Goal: Task Accomplishment & Management: Use online tool/utility

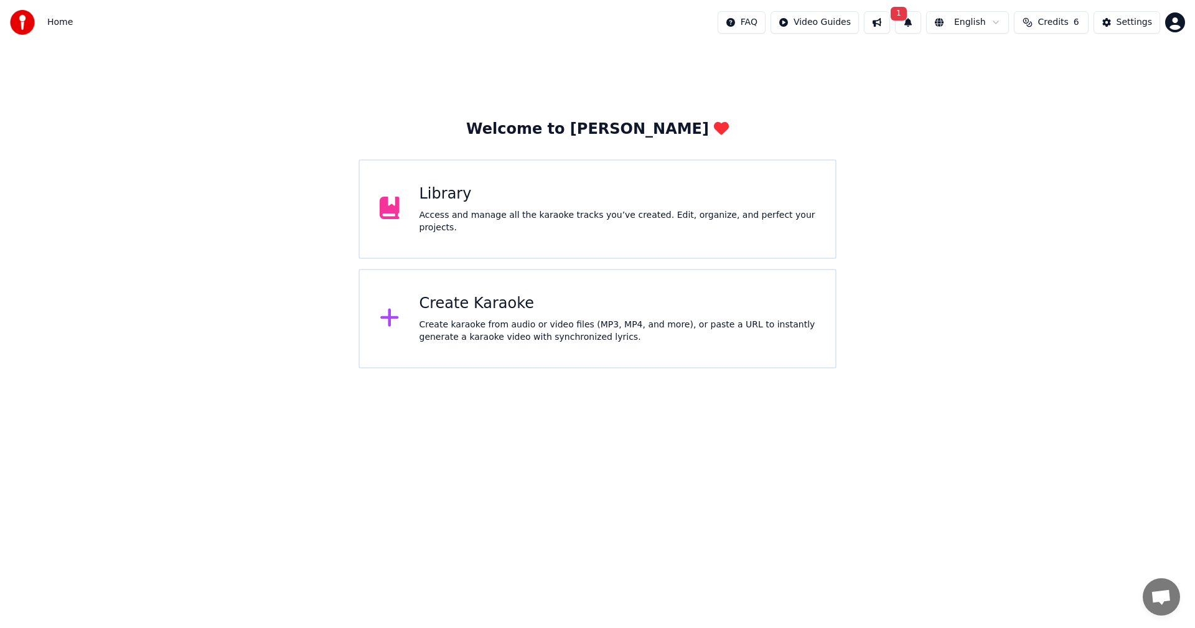
click at [471, 330] on div "Create karaoke from audio or video files (MP3, MP4, and more), or paste a URL t…" at bounding box center [617, 331] width 396 height 25
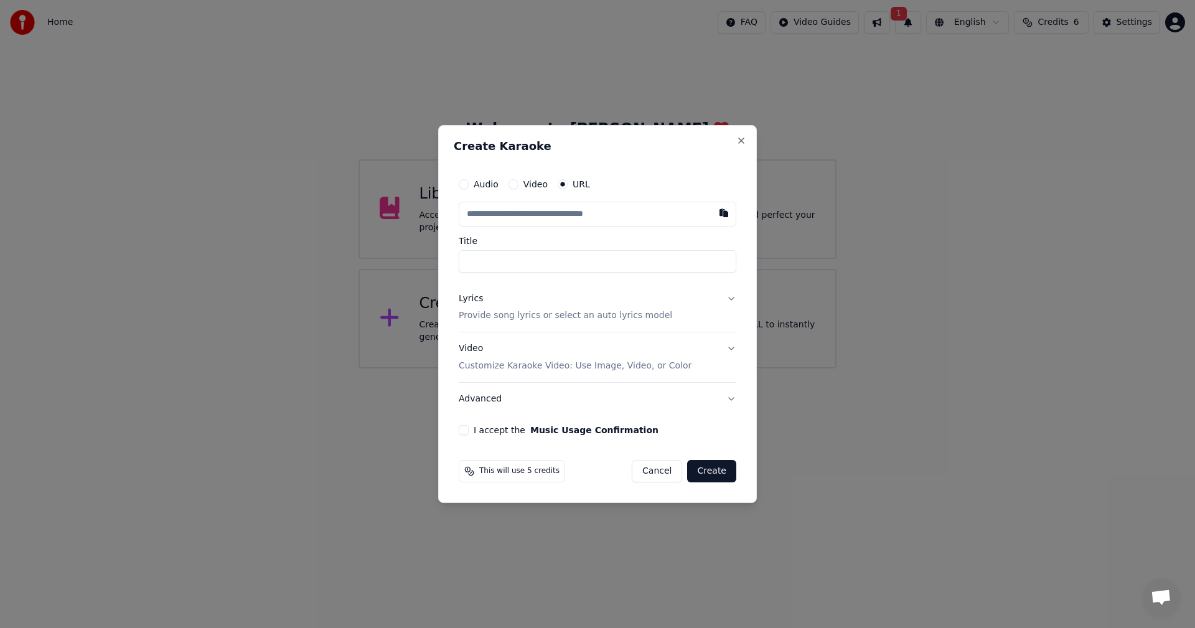
click at [733, 299] on button "Lyrics Provide song lyrics or select an auto lyrics model" at bounding box center [598, 308] width 278 height 50
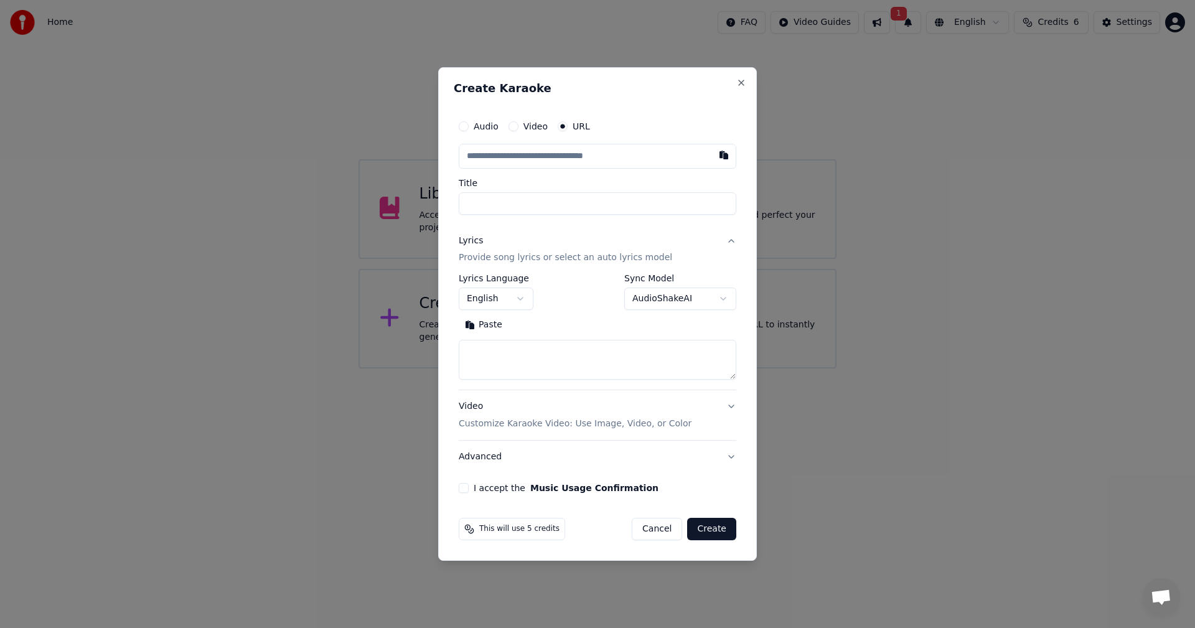
click at [480, 351] on textarea at bounding box center [598, 360] width 278 height 40
click at [576, 259] on p "Provide song lyrics or select an auto lyrics model" at bounding box center [565, 258] width 213 height 12
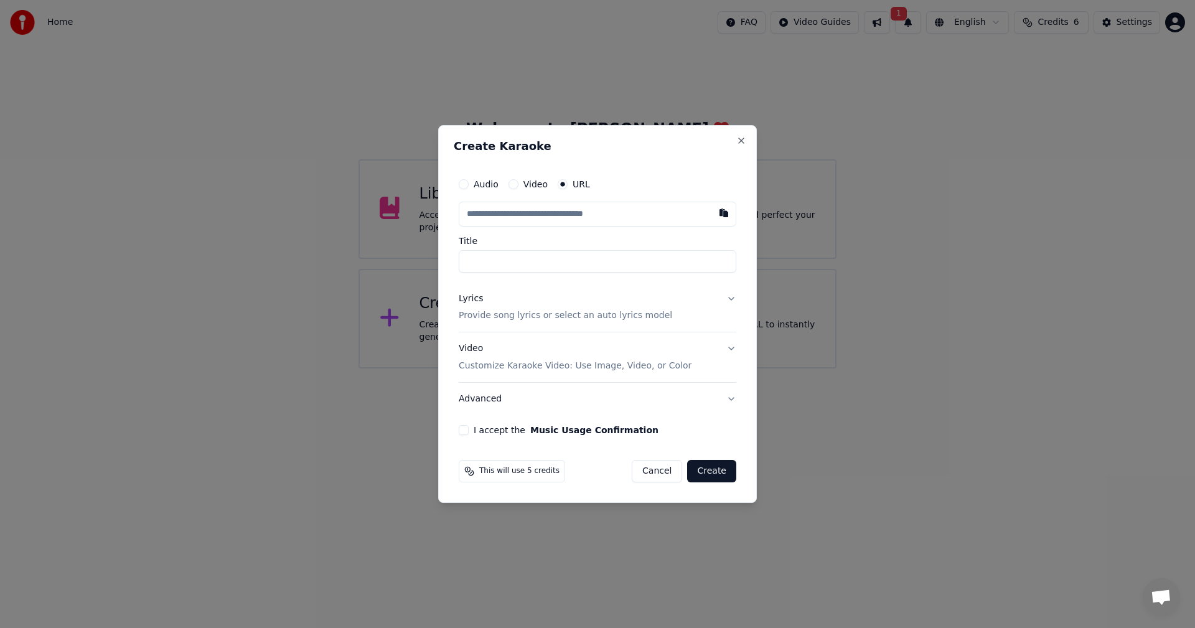
click at [735, 347] on button "Video Customize Karaoke Video: Use Image, Video, or Color" at bounding box center [598, 358] width 278 height 50
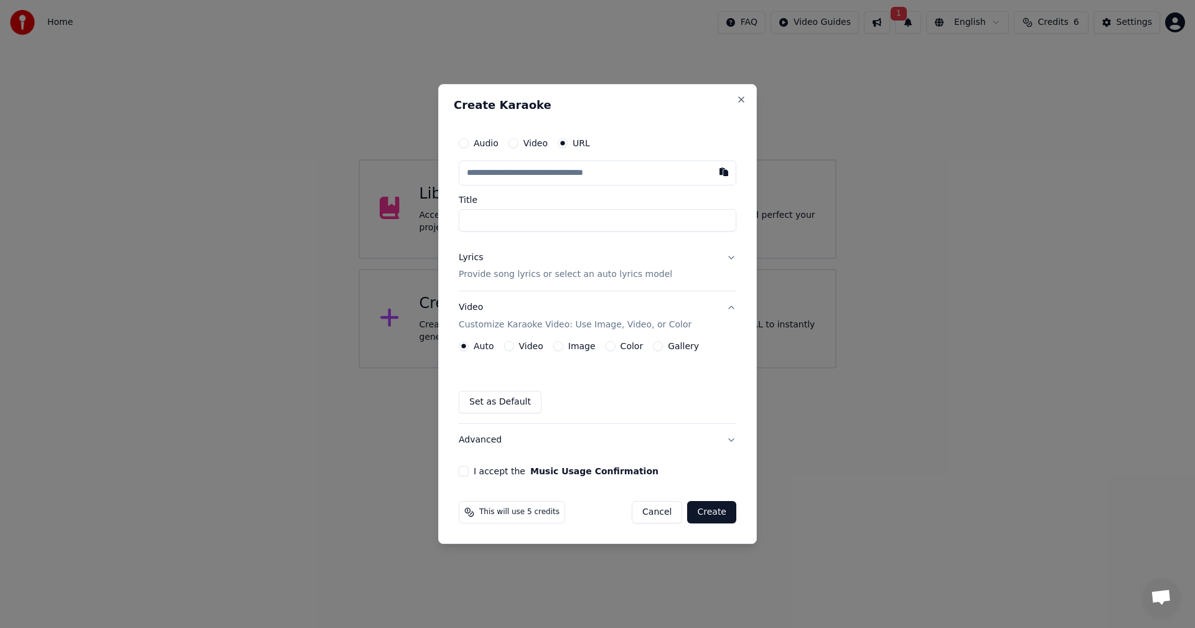
click at [658, 512] on button "Cancel" at bounding box center [657, 512] width 50 height 22
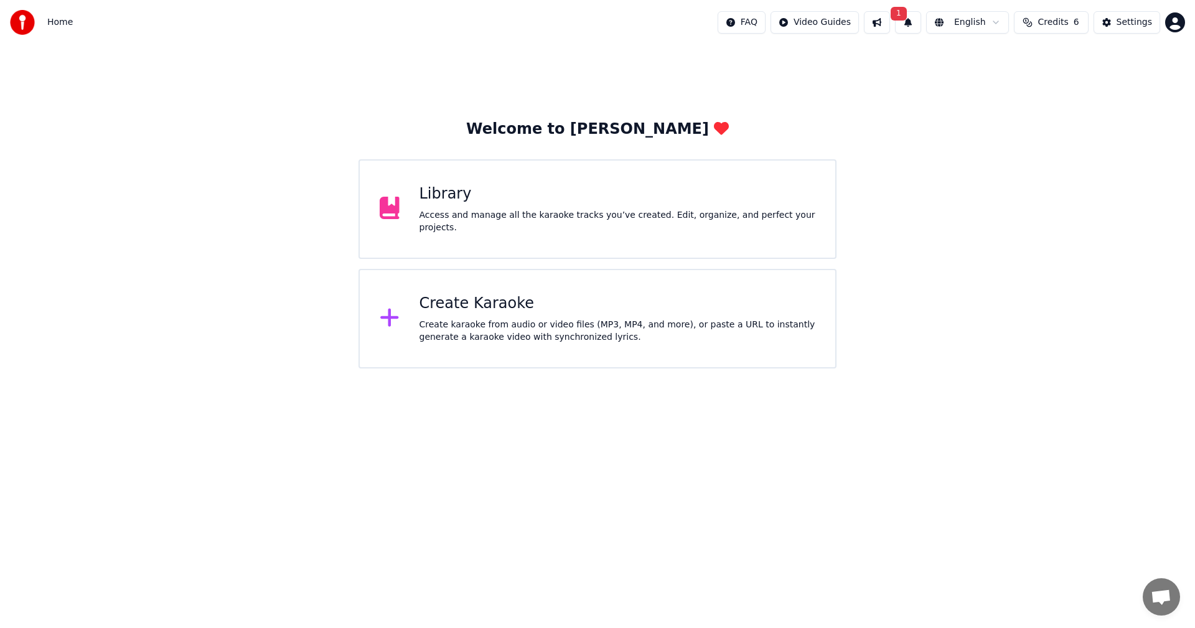
click at [907, 20] on span "1" at bounding box center [898, 14] width 16 height 14
drag, startPoint x: 948, startPoint y: 149, endPoint x: 971, endPoint y: 128, distance: 30.4
click at [948, 149] on div "Welcome to Youka Library Access and manage all the karaoke tracks you’ve create…" at bounding box center [597, 207] width 1195 height 324
click at [1058, 28] on span "Credits" at bounding box center [1052, 22] width 30 height 12
click at [1053, 116] on button "Refresh" at bounding box center [1055, 115] width 64 height 22
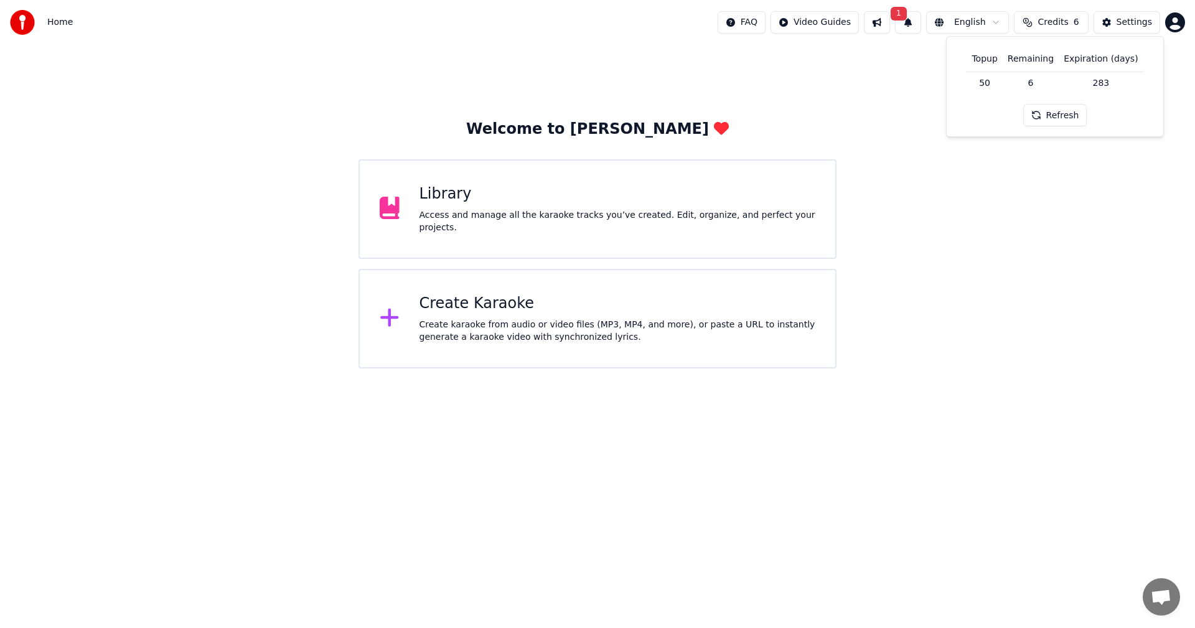
click at [996, 62] on th "Topup" at bounding box center [983, 59] width 35 height 25
click at [992, 86] on td "50" at bounding box center [983, 83] width 35 height 22
click at [1138, 22] on div "Settings" at bounding box center [1133, 22] width 35 height 12
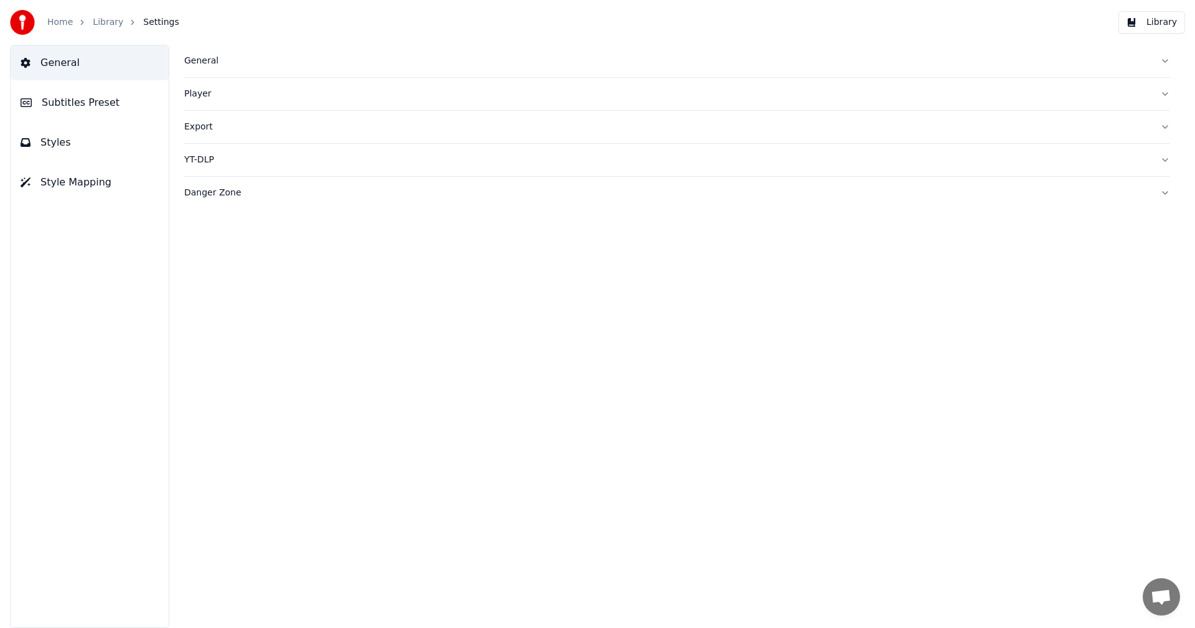
click at [199, 65] on div "General" at bounding box center [667, 61] width 966 height 12
click at [195, 67] on div "General" at bounding box center [667, 61] width 966 height 12
click at [52, 26] on link "Home" at bounding box center [60, 22] width 26 height 12
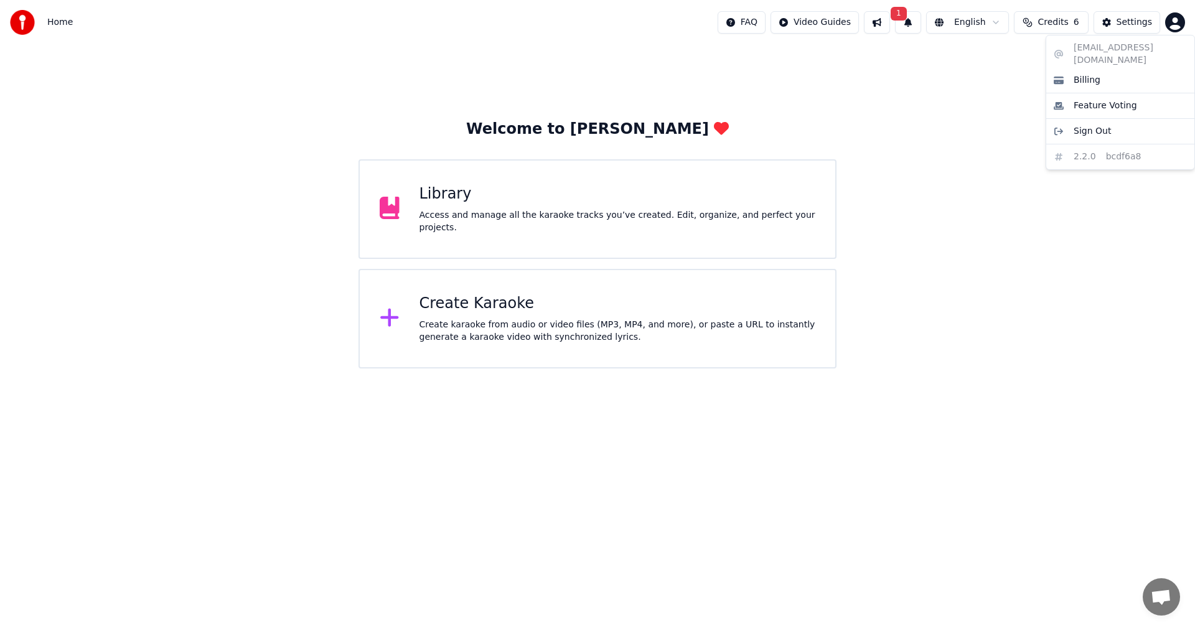
click at [1167, 23] on html "Home FAQ Video Guides 1 English Credits 6 Settings Welcome to Youka Library Acc…" at bounding box center [597, 184] width 1195 height 368
click at [1091, 74] on span "Billing" at bounding box center [1086, 80] width 27 height 12
click at [884, 21] on button at bounding box center [877, 22] width 26 height 22
click at [848, 94] on div "Welcome to Youka Library Access and manage all the karaoke tracks you’ve create…" at bounding box center [597, 207] width 1195 height 324
click at [898, 19] on div "FAQ Video Guides 1 English Credits 6 Settings" at bounding box center [950, 22] width 467 height 22
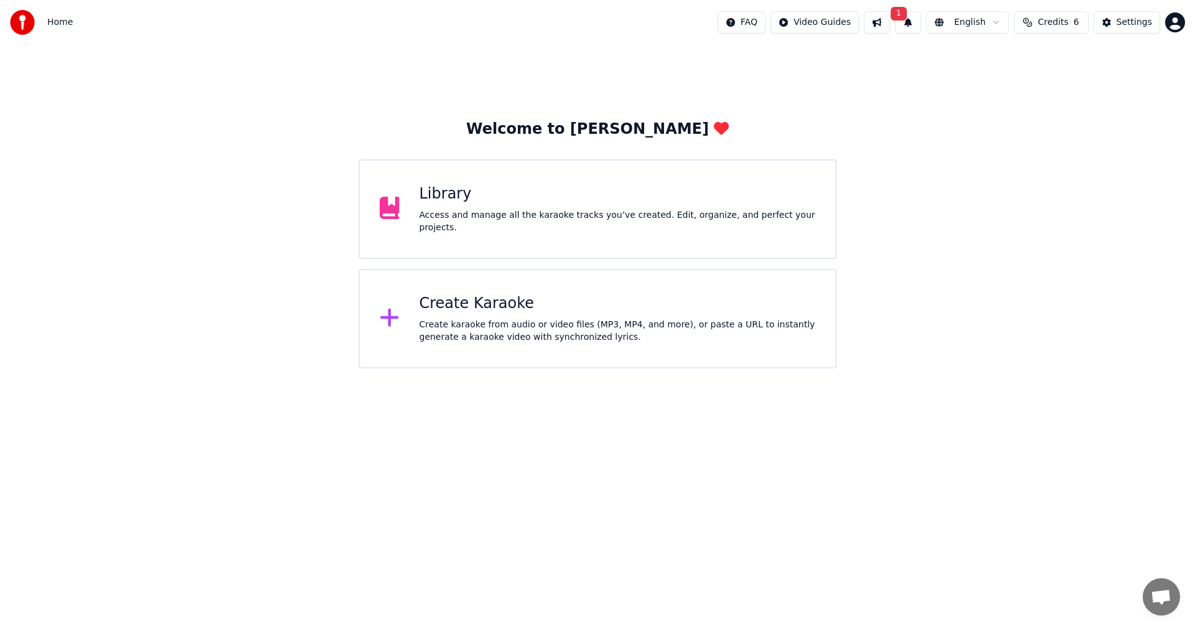
click at [917, 19] on button "1" at bounding box center [908, 22] width 26 height 22
click at [1003, 59] on button "Update" at bounding box center [1004, 61] width 53 height 22
click at [996, 22] on html "Home FAQ Video Guides English Credits 6 Settings Welcome to Youka Library Acces…" at bounding box center [597, 184] width 1195 height 368
click at [1054, 22] on span "Credits" at bounding box center [1052, 22] width 30 height 12
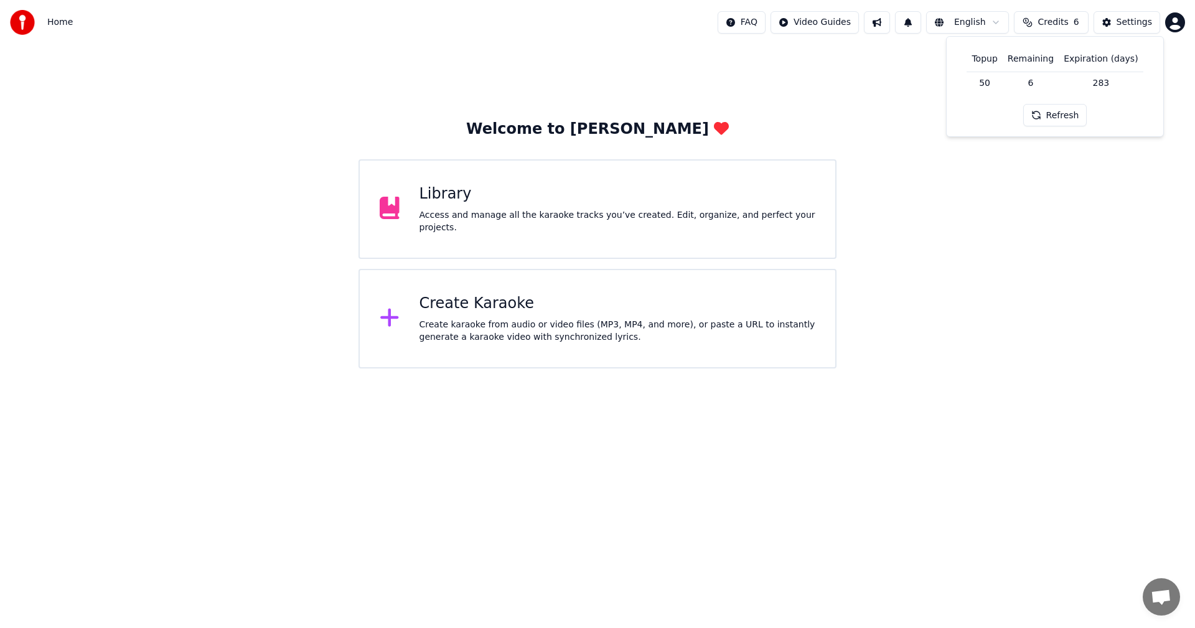
click at [1034, 22] on button "Credits 6" at bounding box center [1051, 22] width 75 height 22
click at [989, 61] on th "Topup" at bounding box center [983, 59] width 35 height 25
click at [466, 315] on div "Create Karaoke Create karaoke from audio or video files (MP3, MP4, and more), o…" at bounding box center [617, 319] width 396 height 50
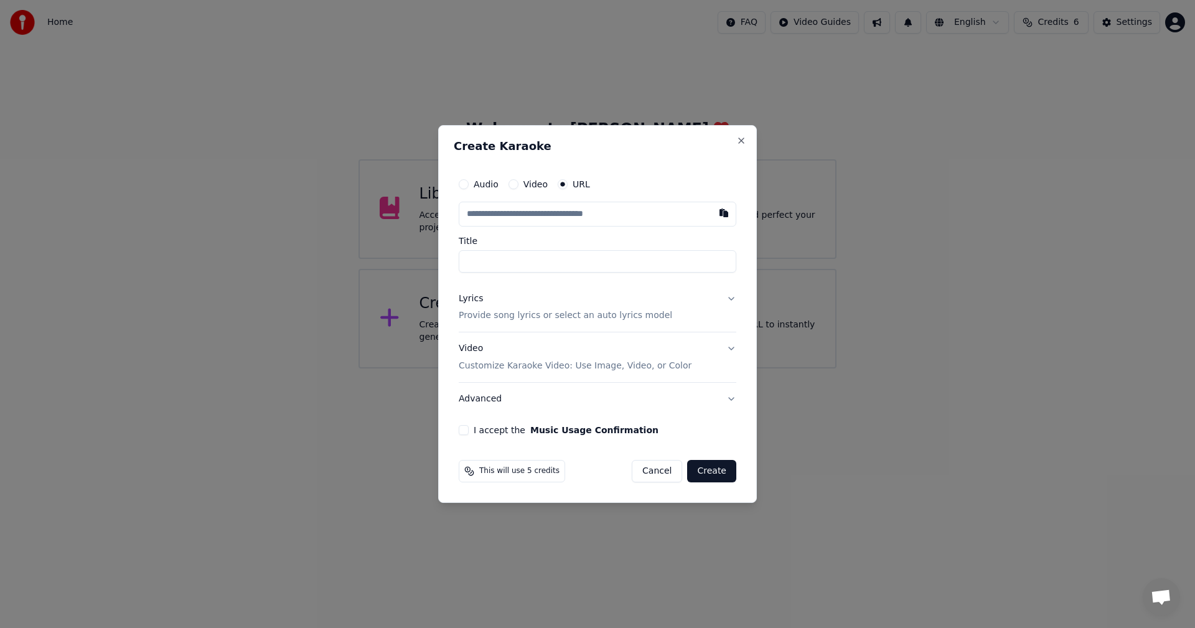
drag, startPoint x: 470, startPoint y: 212, endPoint x: 444, endPoint y: 228, distance: 30.7
click at [721, 210] on button "button" at bounding box center [723, 213] width 25 height 22
type input "**********"
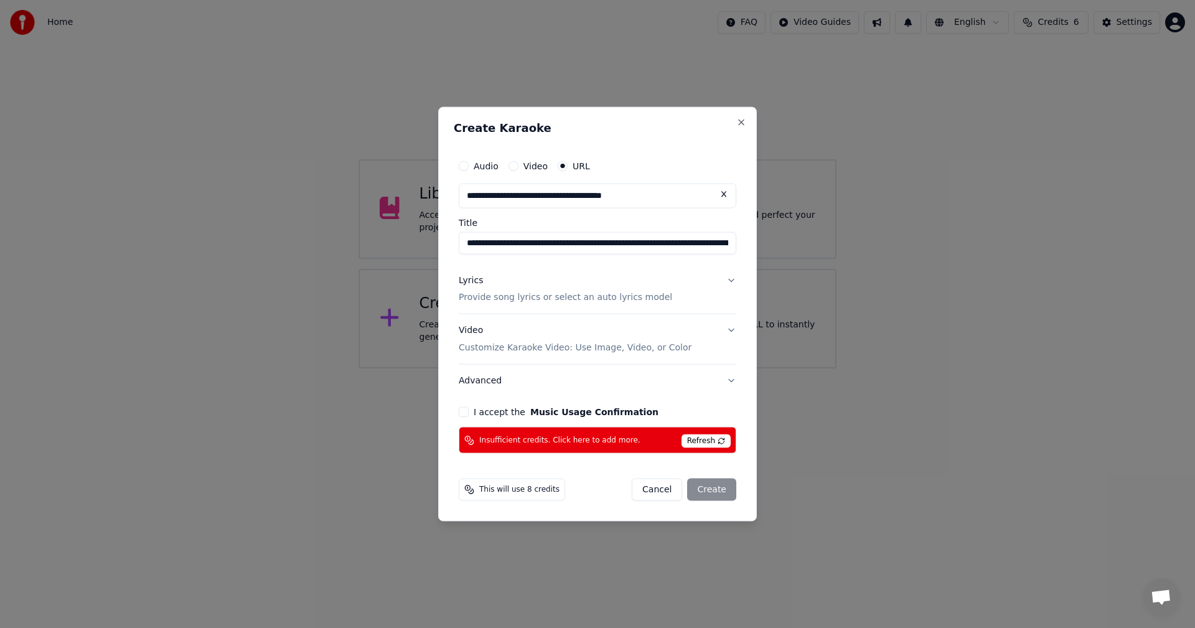
click at [633, 245] on input "**********" at bounding box center [598, 242] width 278 height 22
click at [721, 244] on input "**********" at bounding box center [598, 242] width 278 height 22
type input "**********"
click at [734, 279] on button "Lyrics Provide song lyrics or select an auto lyrics model" at bounding box center [598, 289] width 278 height 50
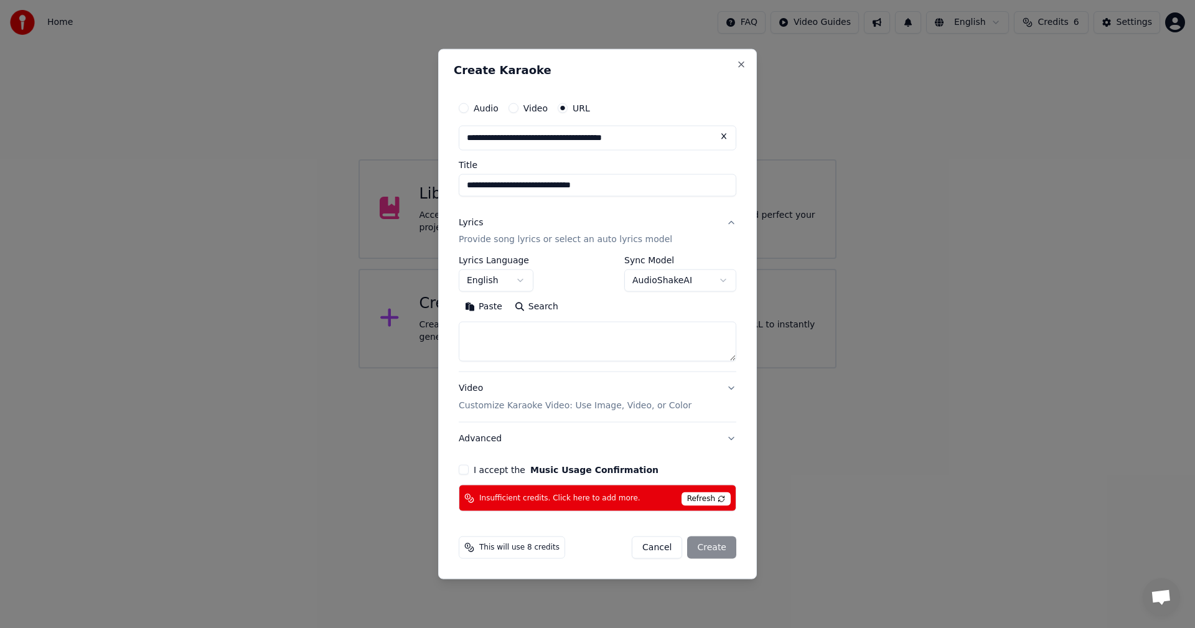
click at [473, 336] on textarea at bounding box center [598, 342] width 278 height 40
click at [478, 308] on button "Paste" at bounding box center [484, 307] width 50 height 20
click at [729, 389] on button "Video Customize Karaoke Video: Use Image, Video, or Color" at bounding box center [598, 397] width 278 height 50
type textarea "**********"
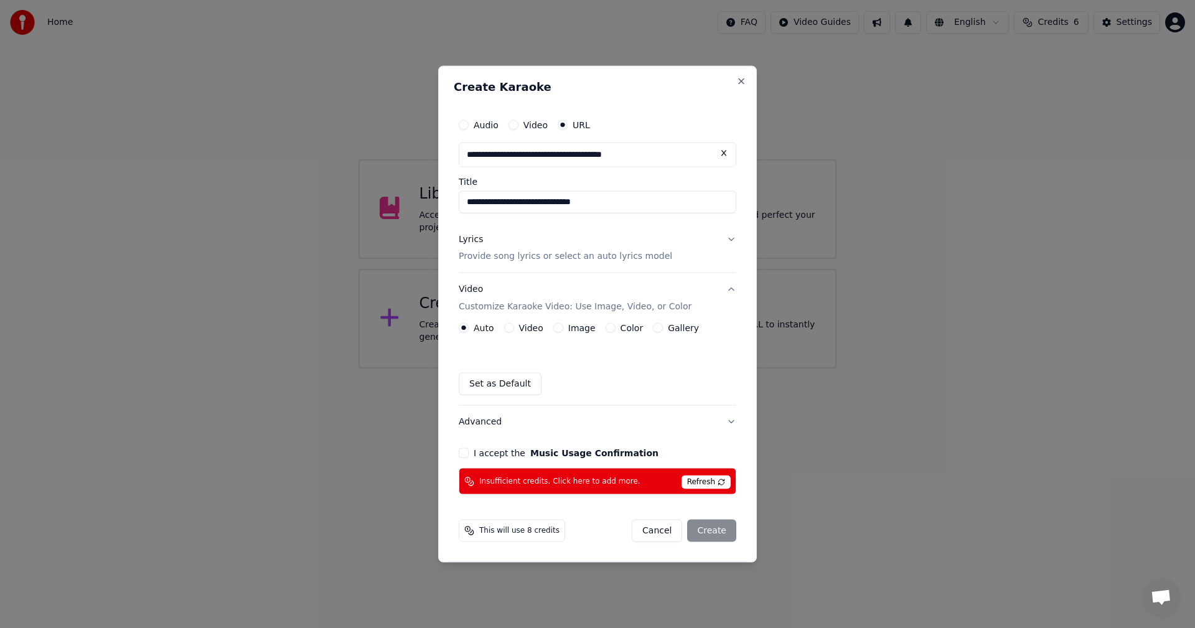
click at [558, 330] on button "Image" at bounding box center [558, 328] width 10 height 10
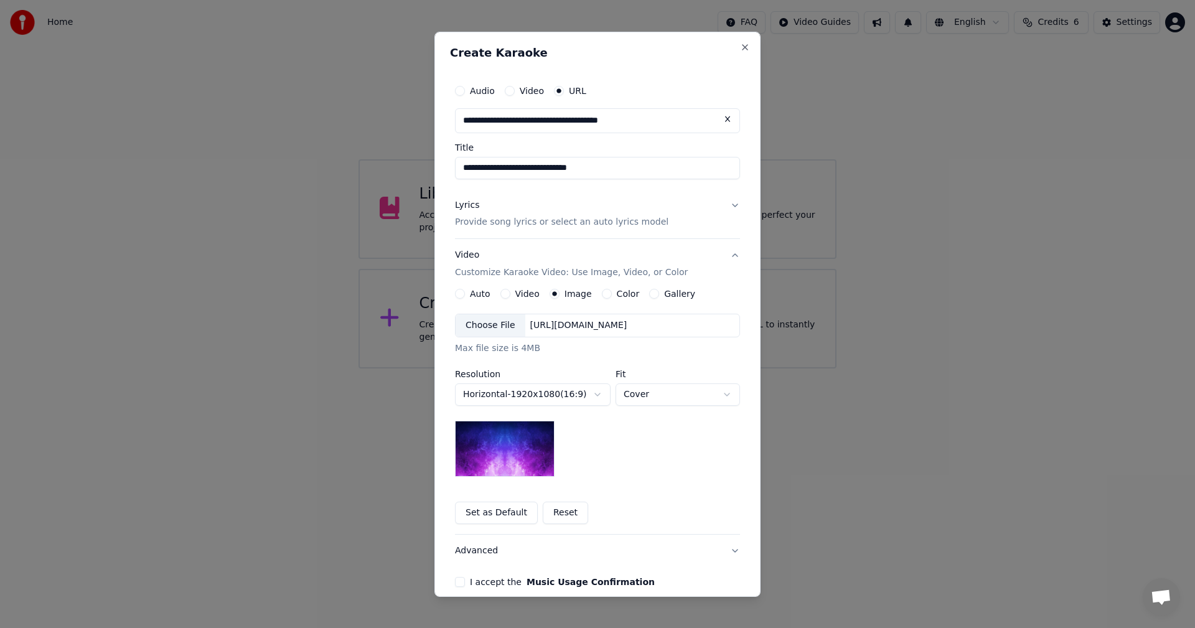
click at [486, 323] on div "Choose File" at bounding box center [490, 325] width 70 height 22
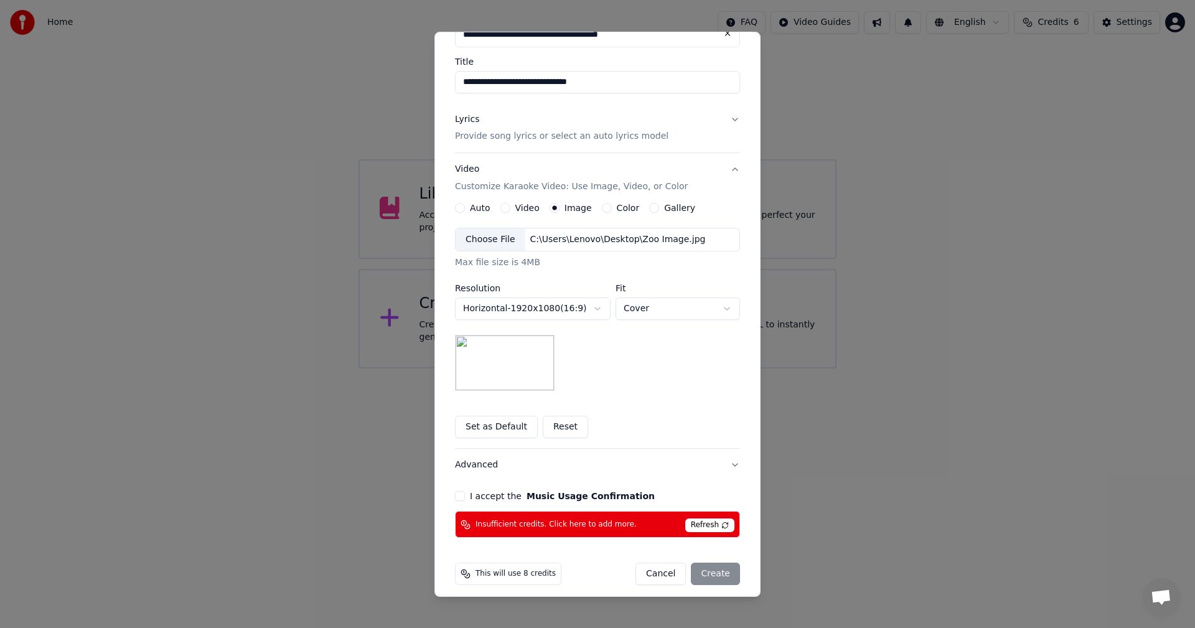
scroll to position [94, 0]
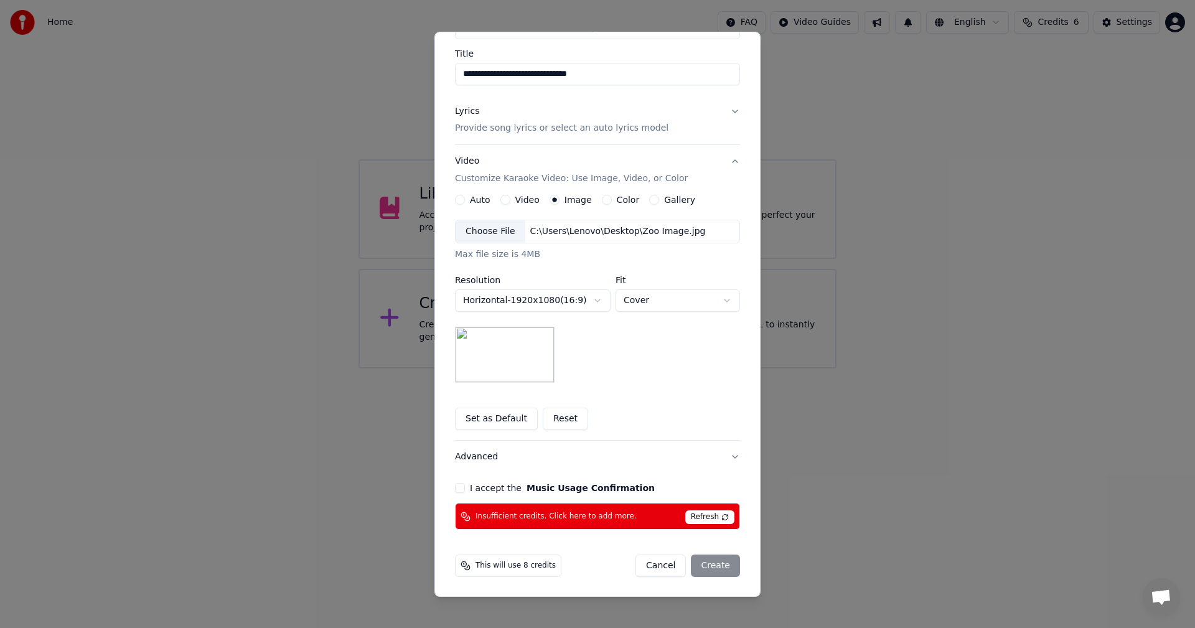
click at [582, 515] on span "Insufficient credits. Click here to add more." at bounding box center [555, 517] width 161 height 10
click at [661, 574] on button "Cancel" at bounding box center [660, 565] width 50 height 22
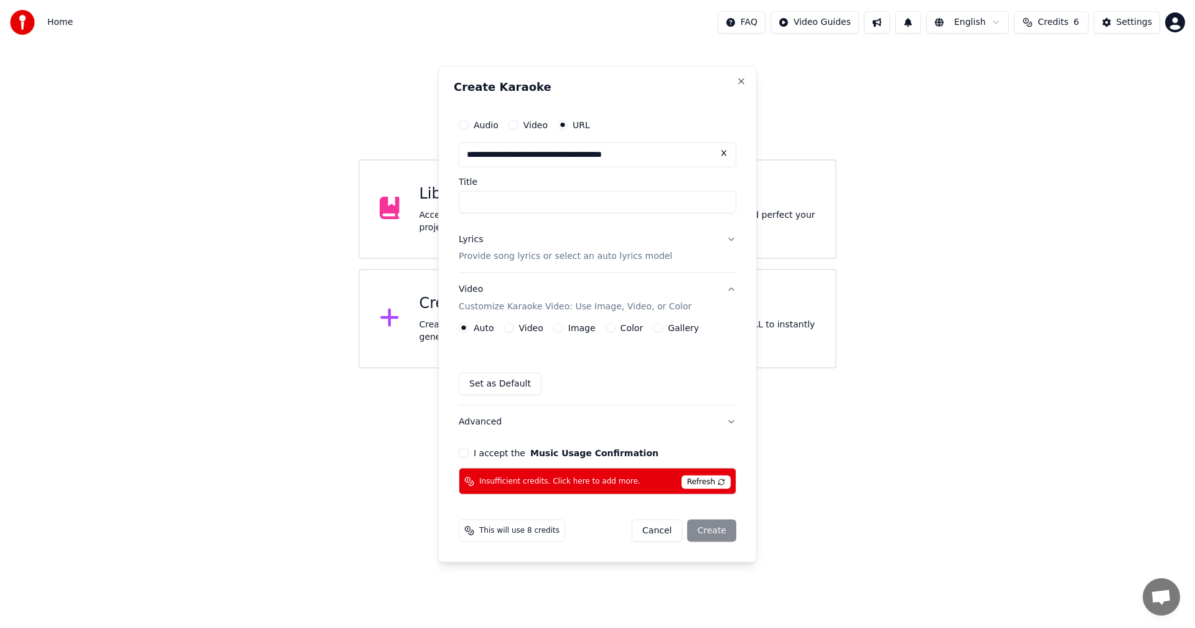
scroll to position [0, 0]
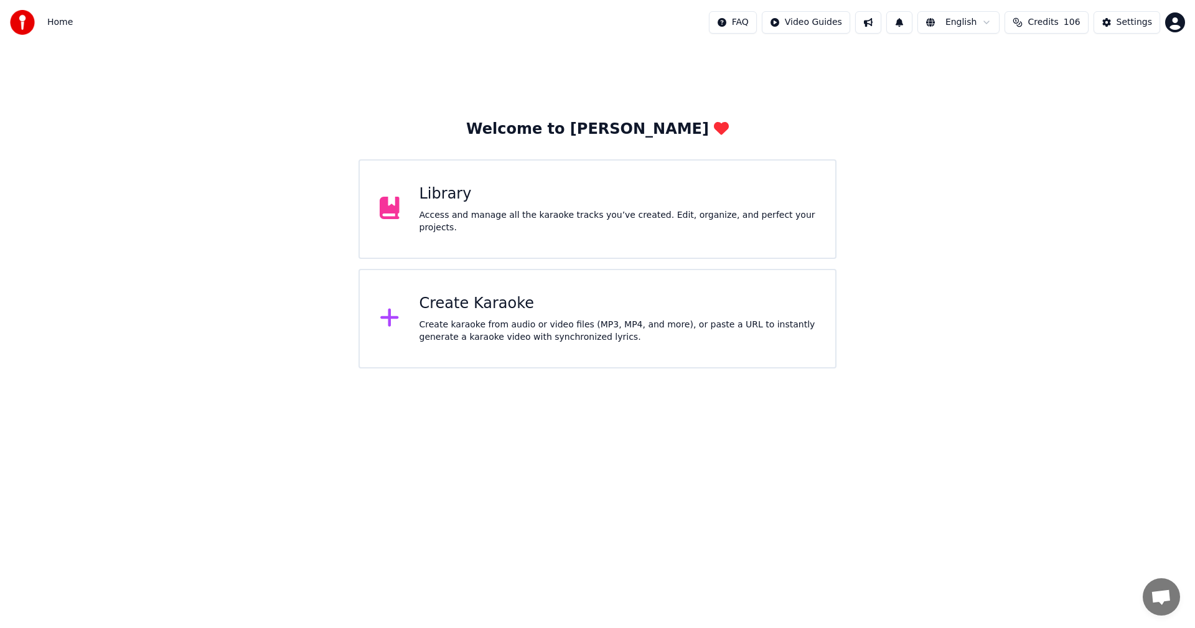
click at [513, 319] on div "Create karaoke from audio or video files (MP3, MP4, and more), or paste a URL t…" at bounding box center [617, 331] width 396 height 25
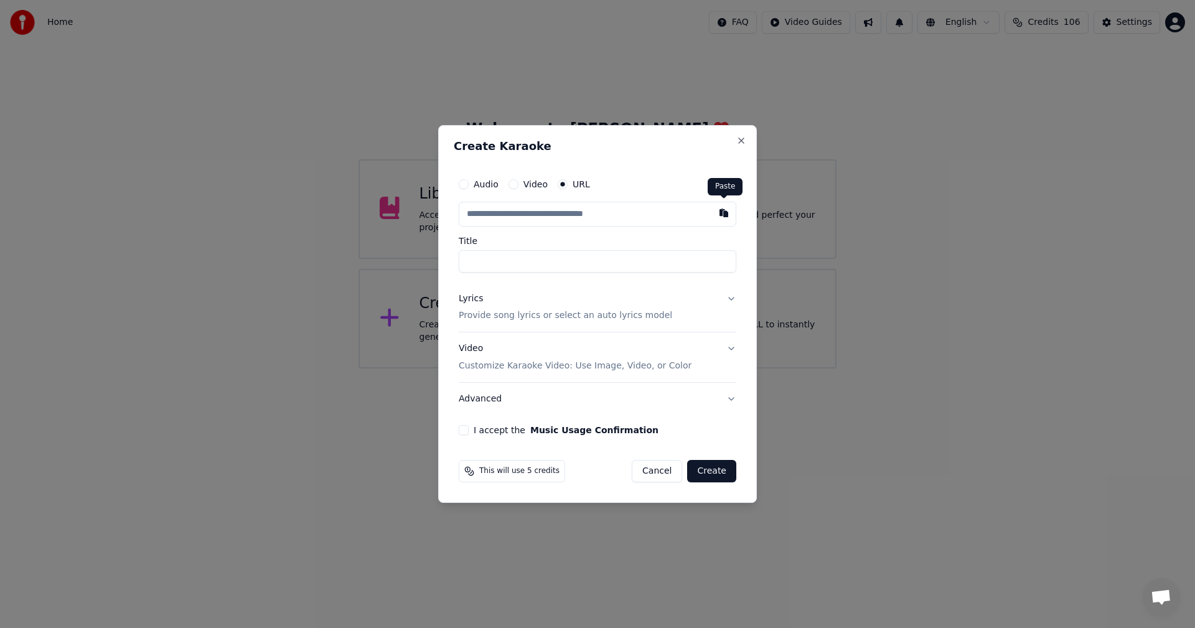
click at [727, 212] on button "button" at bounding box center [723, 213] width 25 height 22
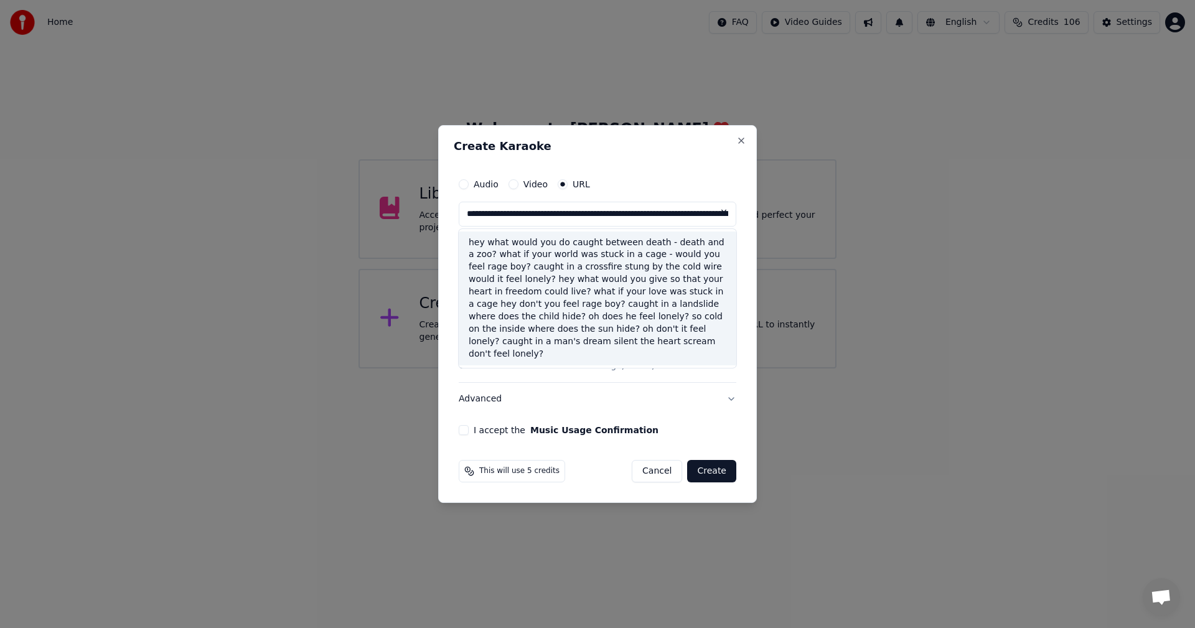
type input "**********"
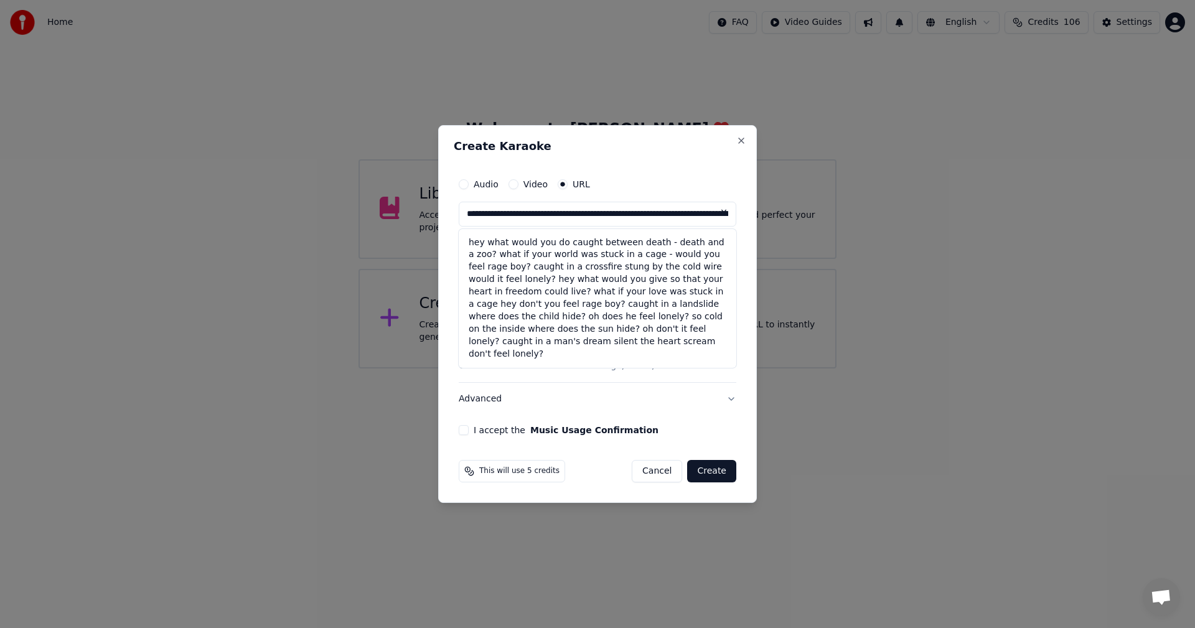
click at [729, 213] on button at bounding box center [723, 213] width 25 height 22
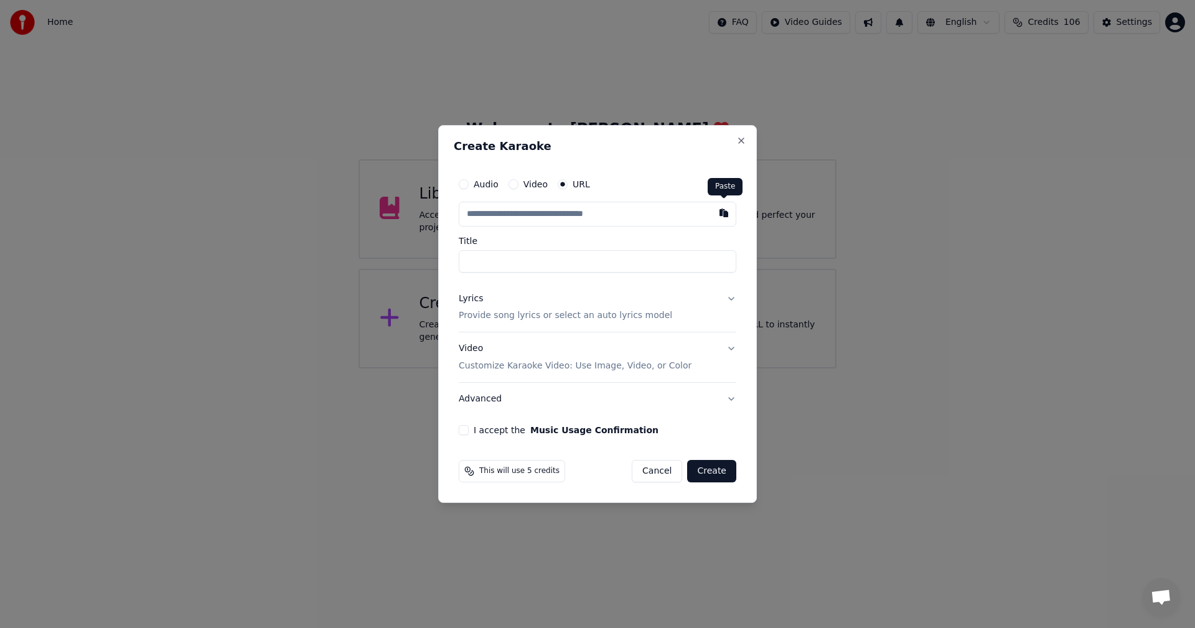
click at [724, 214] on button "button" at bounding box center [723, 213] width 25 height 22
type input "**********"
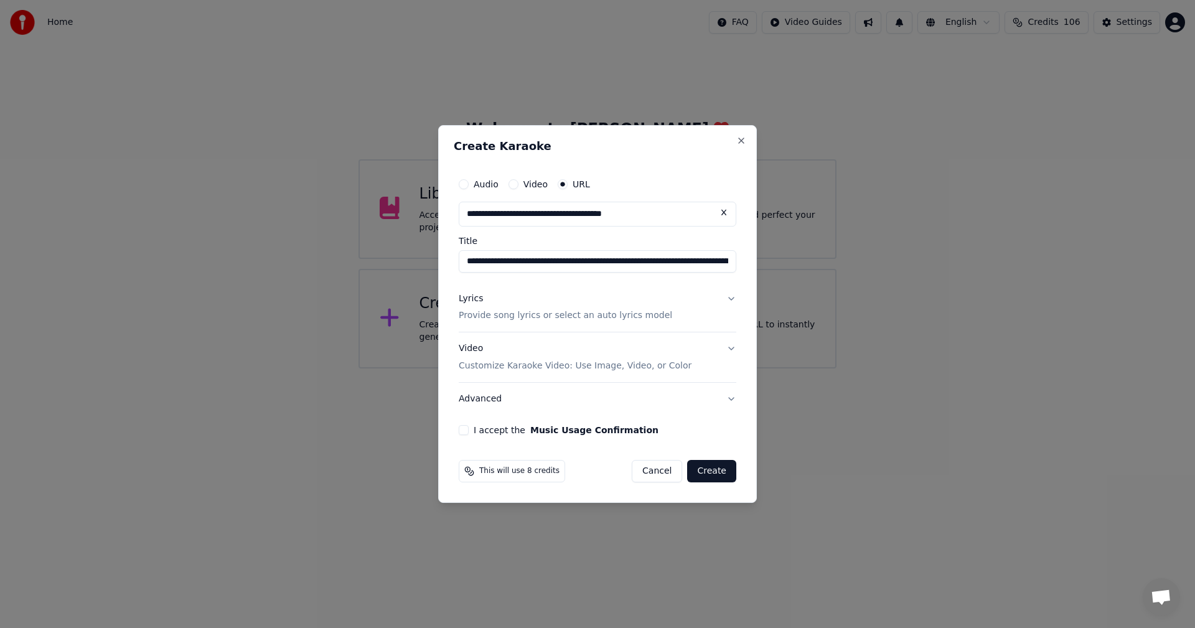
click at [633, 261] on input "**********" at bounding box center [598, 261] width 278 height 22
click at [723, 261] on input "**********" at bounding box center [598, 261] width 278 height 22
type input "**********"
click at [726, 300] on button "Lyrics Provide song lyrics or select an auto lyrics model" at bounding box center [598, 308] width 278 height 50
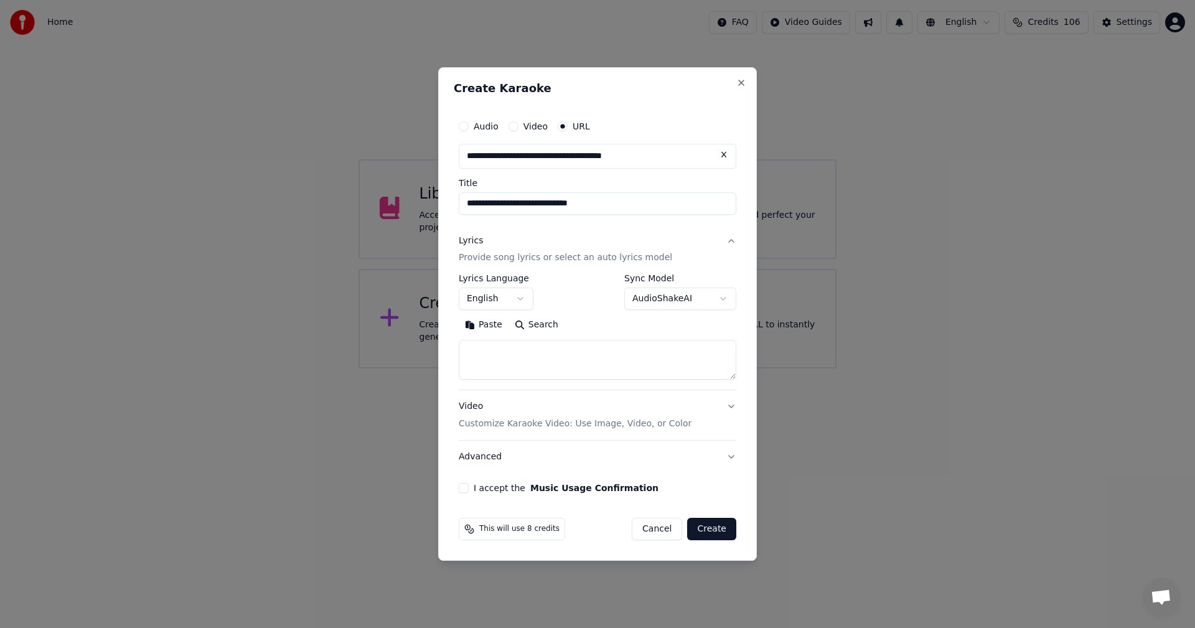
click at [476, 322] on button "Paste" at bounding box center [484, 325] width 50 height 20
click at [733, 408] on button "Video Customize Karaoke Video: Use Image, Video, or Color" at bounding box center [598, 416] width 278 height 50
type textarea "**********"
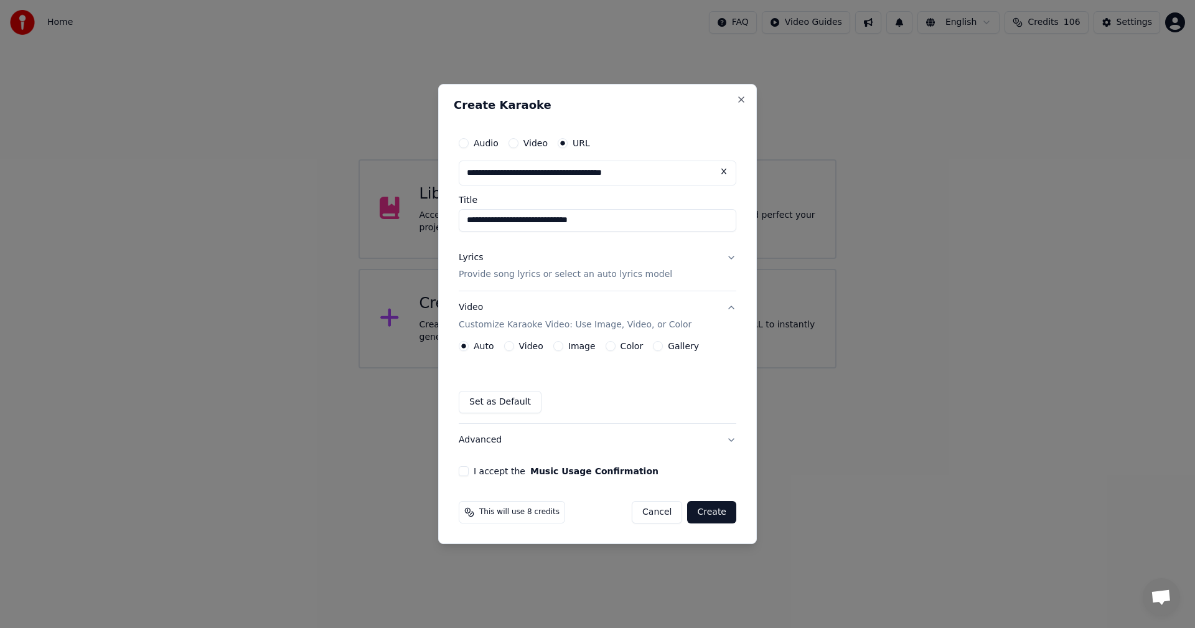
click at [554, 341] on button "Image" at bounding box center [558, 346] width 10 height 10
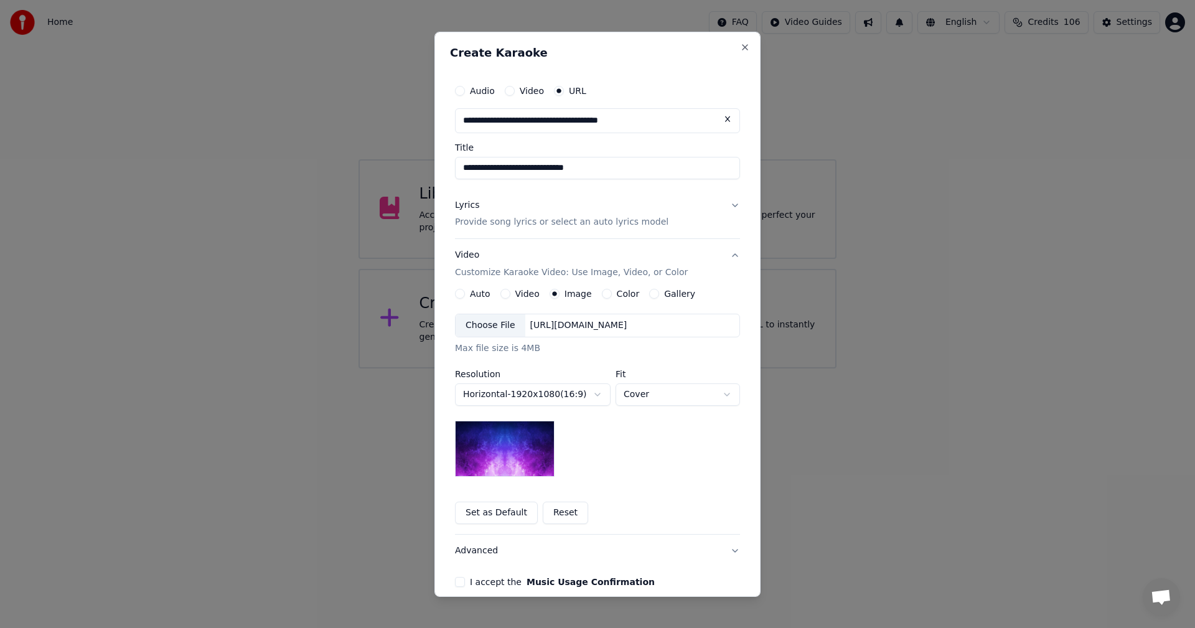
click at [492, 327] on div "Choose File" at bounding box center [490, 325] width 70 height 22
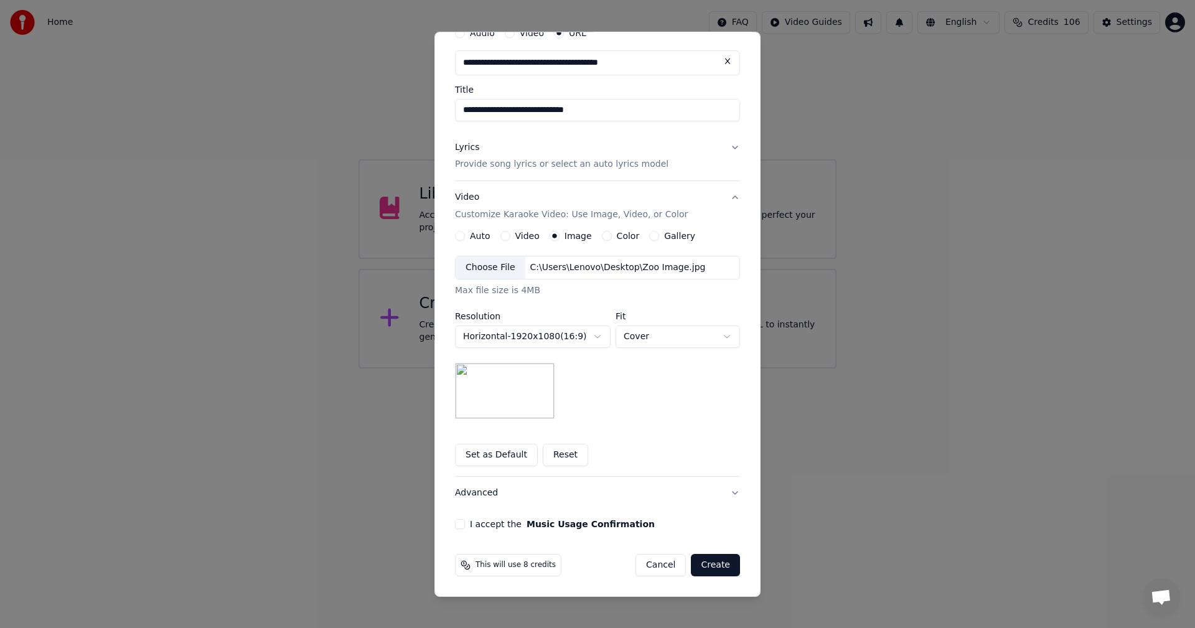
click at [459, 528] on button "I accept the Music Usage Confirmation" at bounding box center [460, 524] width 10 height 10
click at [730, 492] on button "Advanced" at bounding box center [597, 493] width 285 height 32
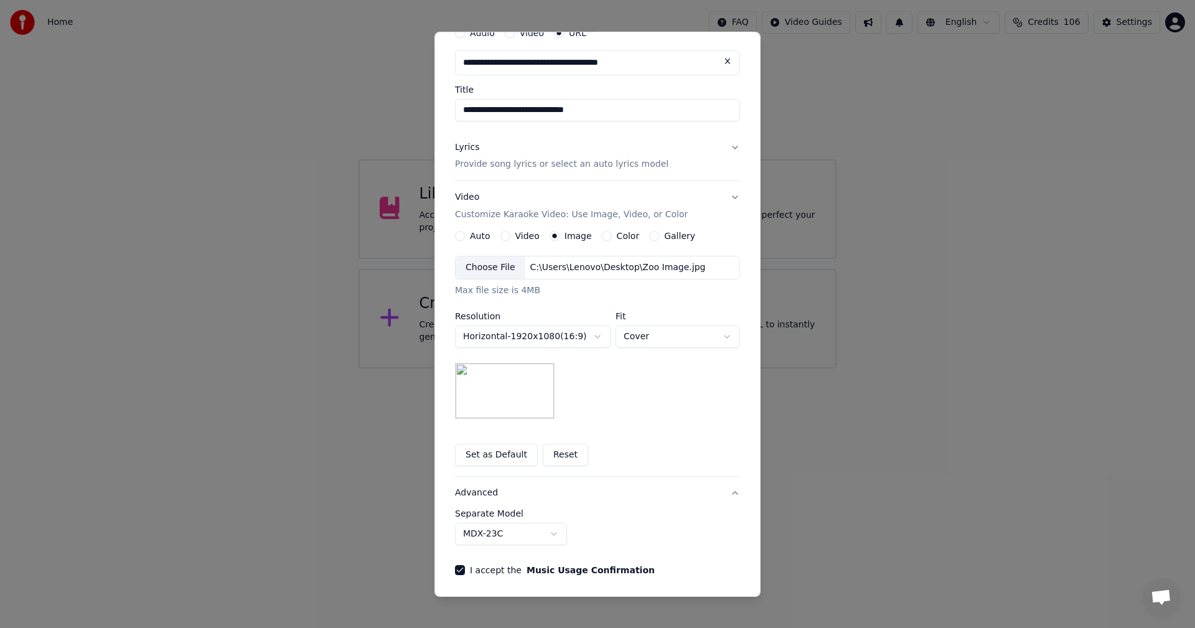
scroll to position [0, 0]
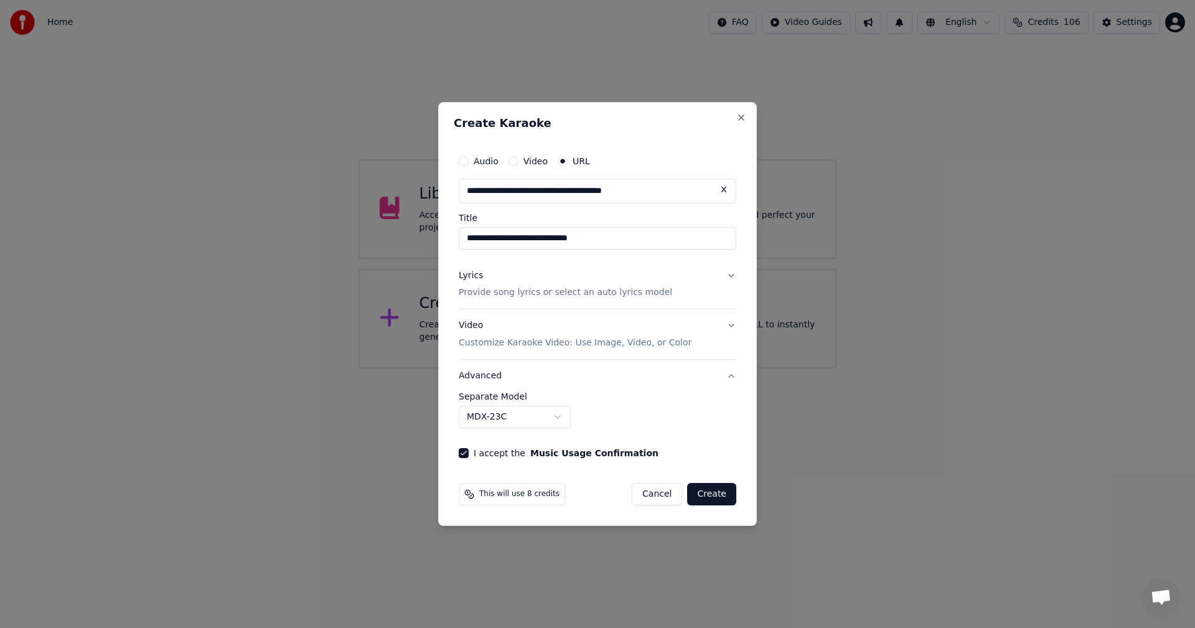
click at [731, 377] on button "Advanced" at bounding box center [598, 376] width 278 height 32
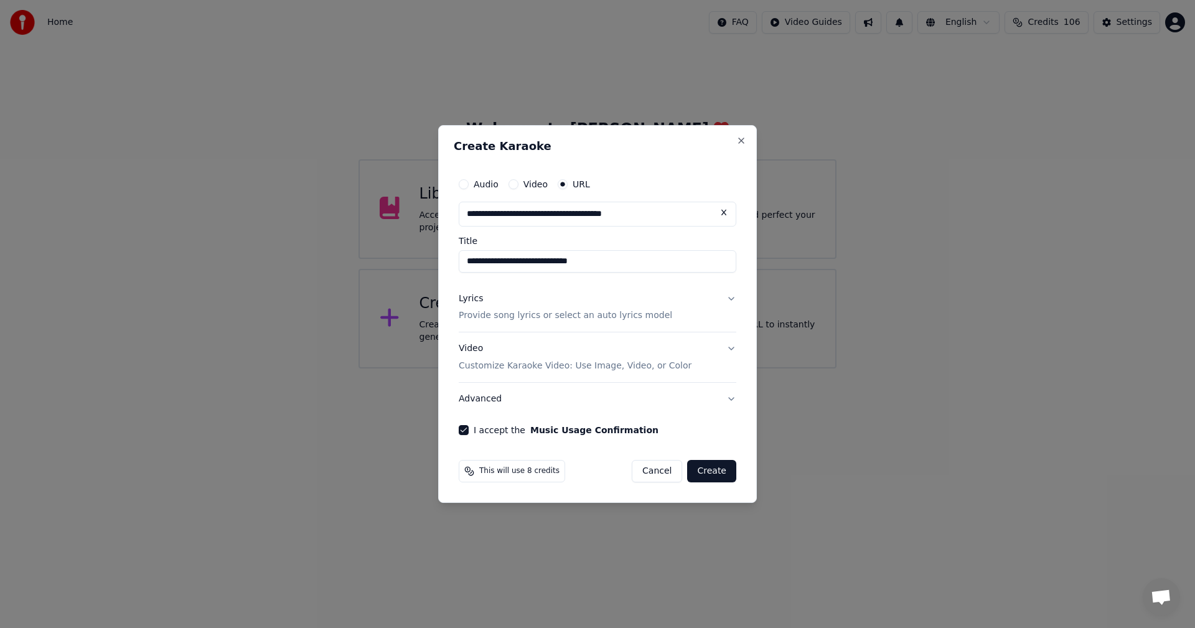
click at [731, 299] on button "Lyrics Provide song lyrics or select an auto lyrics model" at bounding box center [598, 308] width 278 height 50
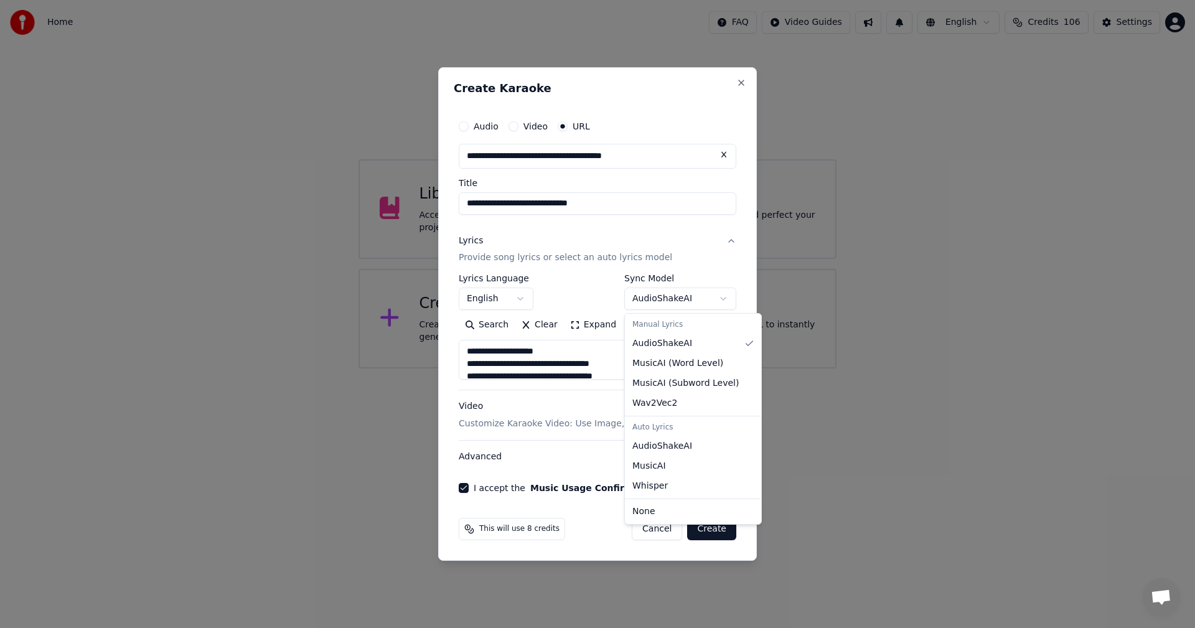
click at [723, 301] on body "**********" at bounding box center [597, 184] width 1195 height 368
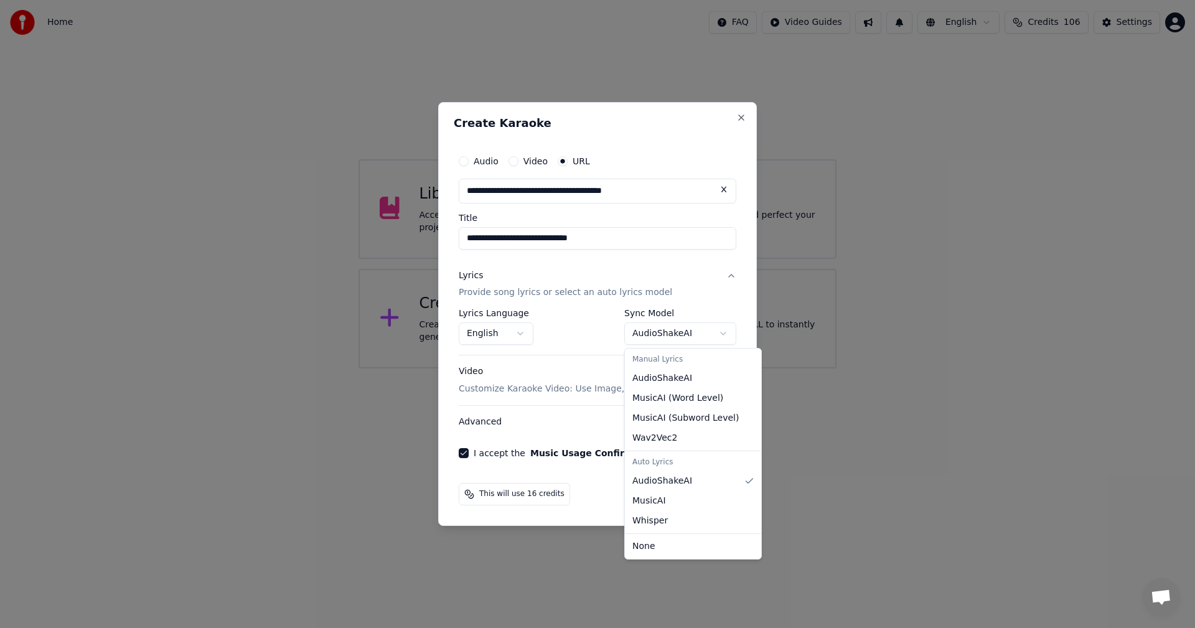
click at [725, 335] on body "**********" at bounding box center [597, 184] width 1195 height 368
select select "**********"
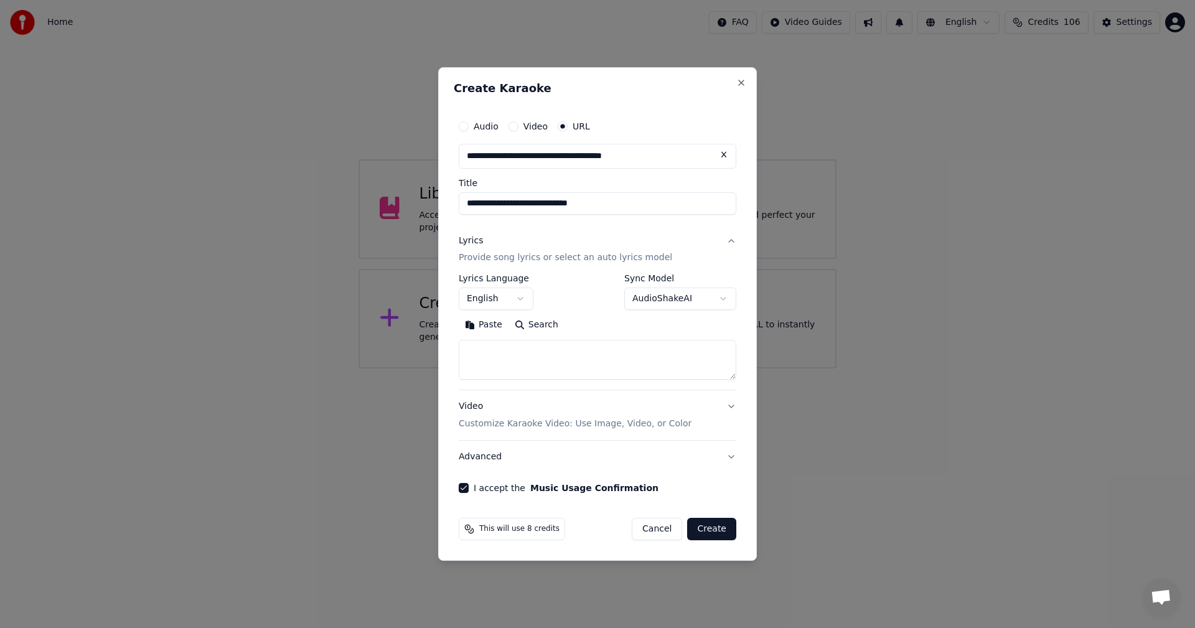
click at [487, 330] on button "Paste" at bounding box center [484, 325] width 50 height 20
click at [730, 404] on button "Video Customize Karaoke Video: Use Image, Video, or Color" at bounding box center [598, 416] width 278 height 50
type textarea "**********"
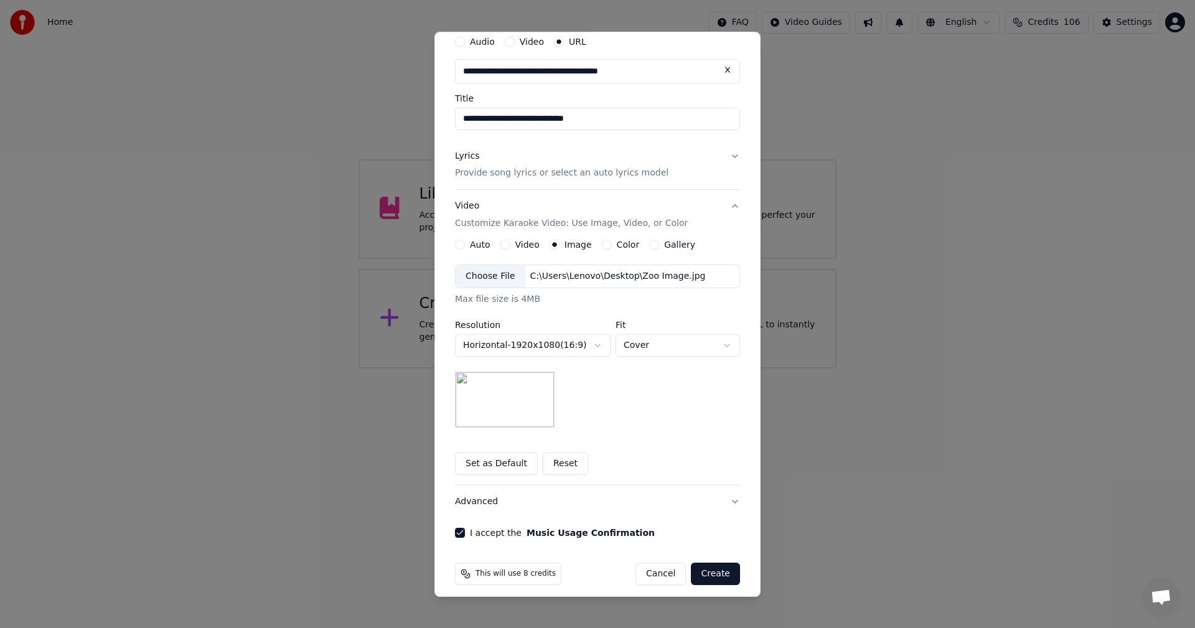
scroll to position [58, 0]
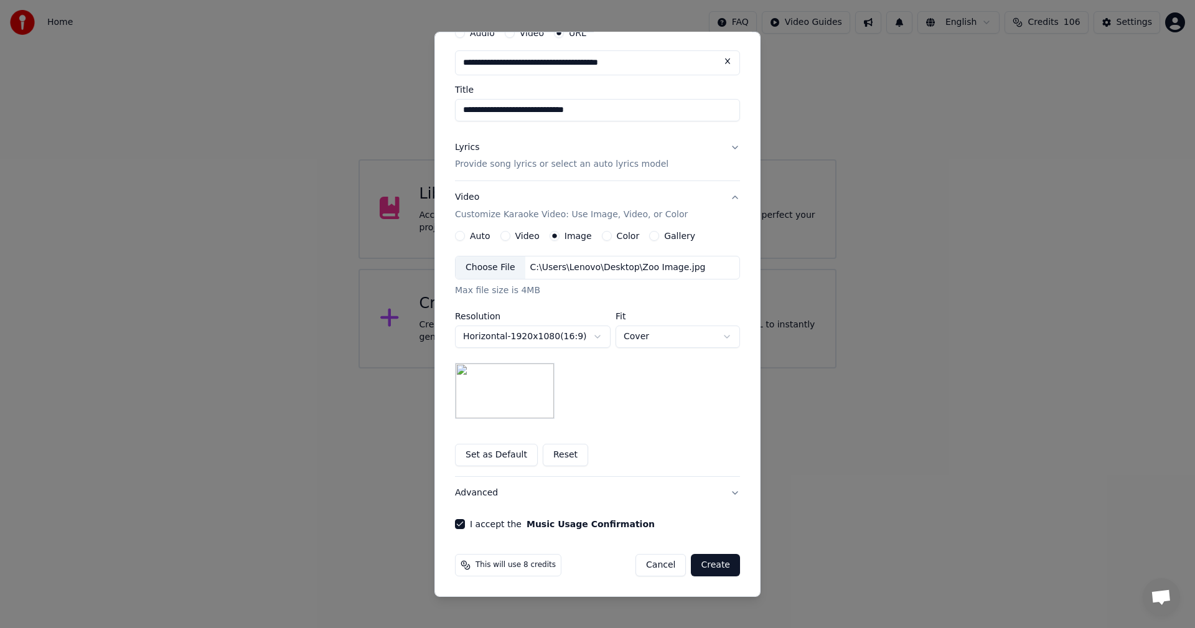
click at [711, 567] on button "Create" at bounding box center [715, 565] width 49 height 22
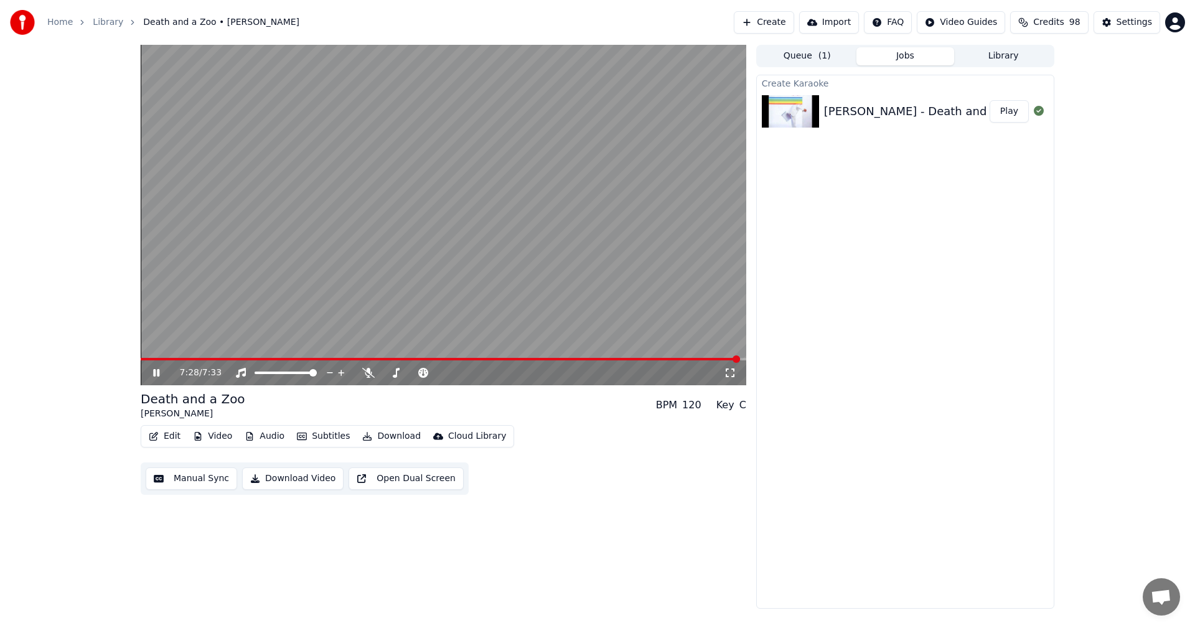
click at [157, 370] on icon at bounding box center [156, 372] width 6 height 7
click at [376, 439] on button "Download" at bounding box center [391, 435] width 68 height 17
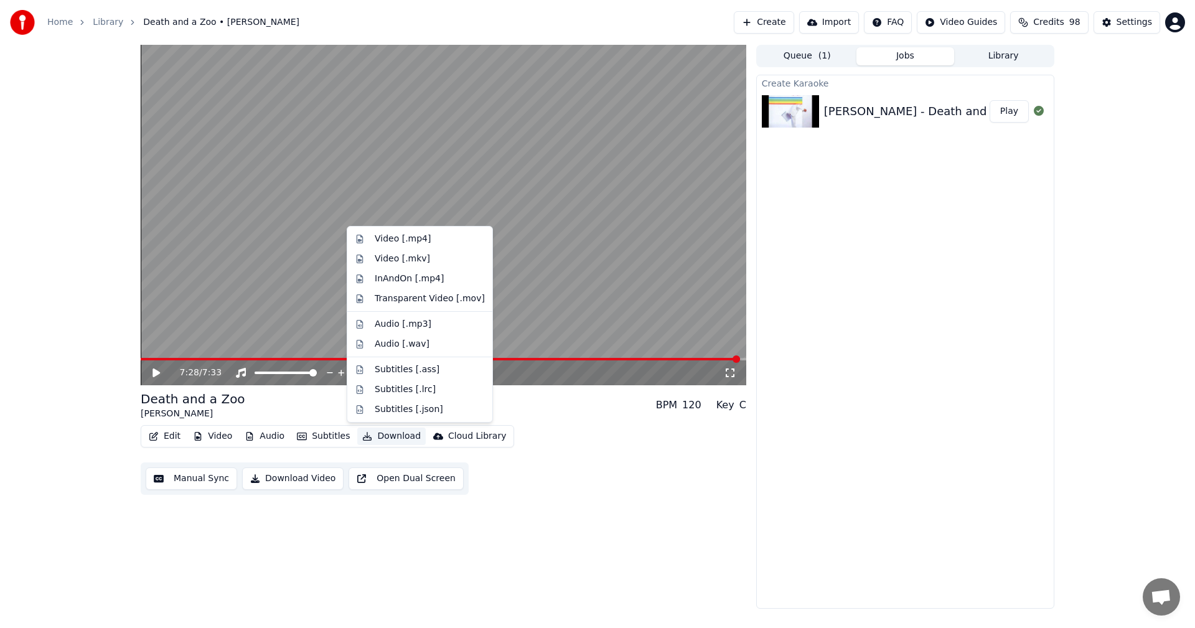
click at [593, 487] on div "Edit Video Audio Subtitles Download Cloud Library Manual Sync Download Video Op…" at bounding box center [443, 460] width 605 height 70
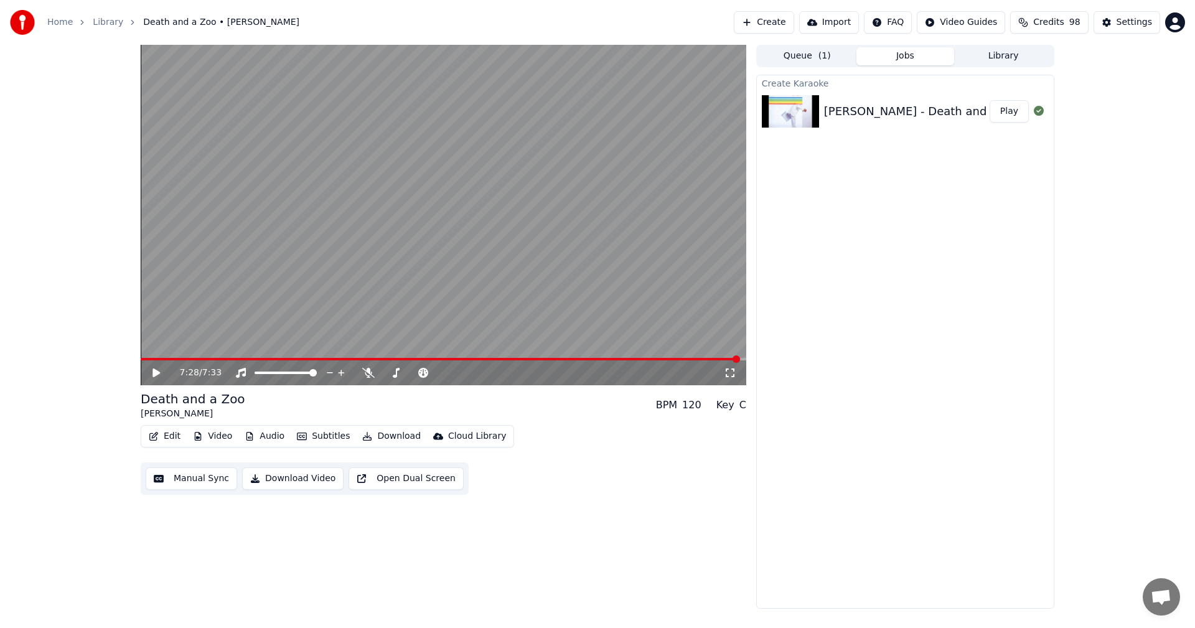
click at [289, 473] on button "Download Video" at bounding box center [292, 478] width 101 height 22
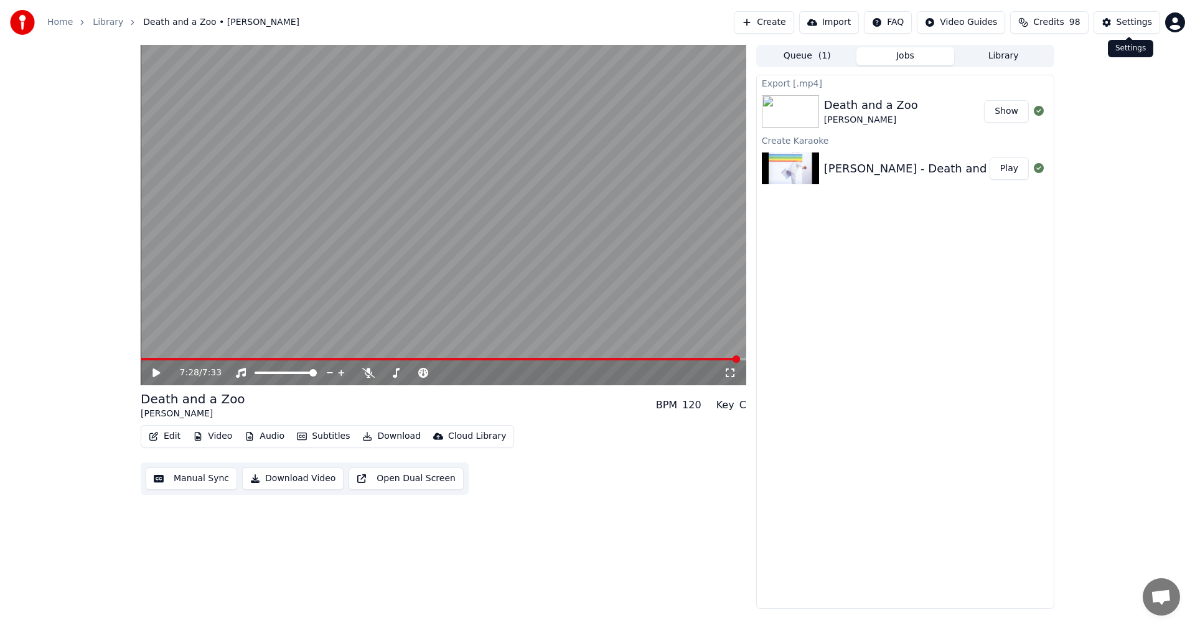
click at [1129, 22] on div "Settings" at bounding box center [1133, 22] width 35 height 12
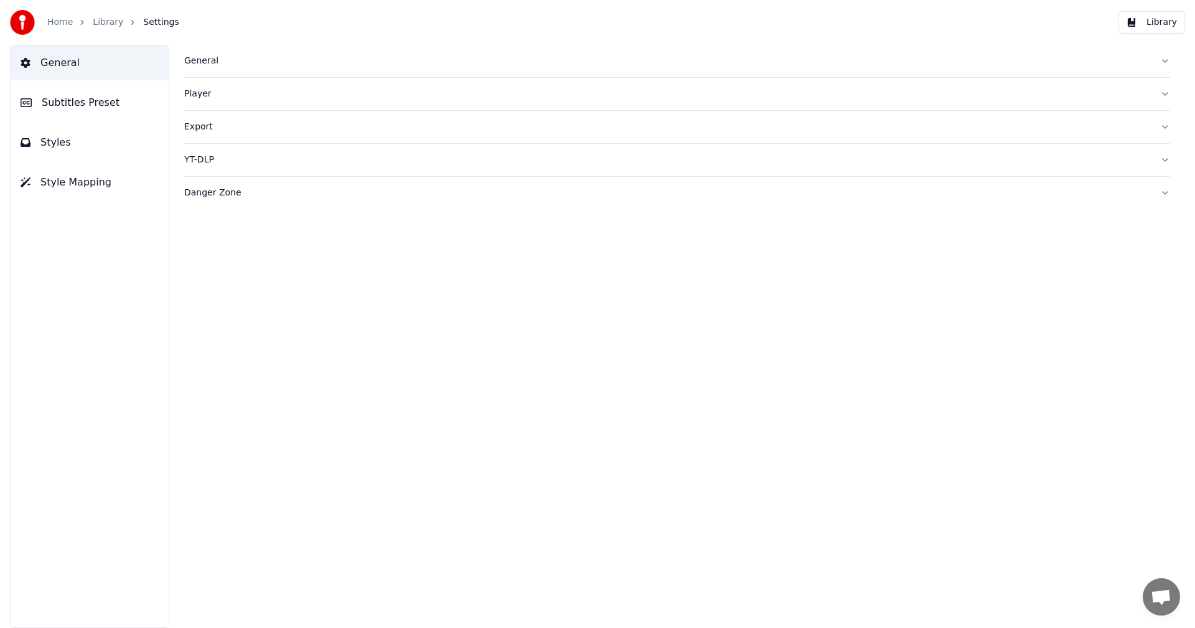
click at [60, 22] on link "Home" at bounding box center [60, 22] width 26 height 12
